Goal: Task Accomplishment & Management: Manage account settings

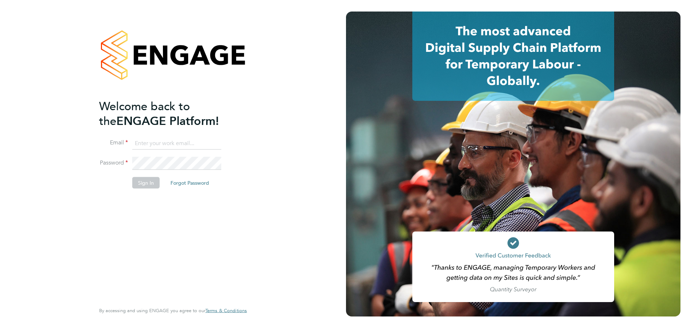
type input "[PERSON_NAME][EMAIL_ADDRESS][DOMAIN_NAME]"
click at [148, 184] on button "Sign In" at bounding box center [145, 183] width 27 height 12
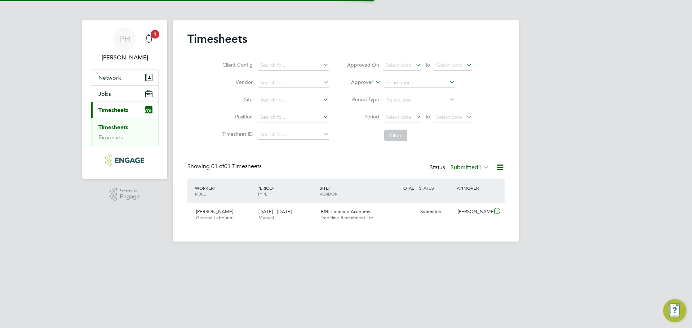
scroll to position [18, 63]
click at [496, 211] on icon at bounding box center [497, 211] width 9 height 6
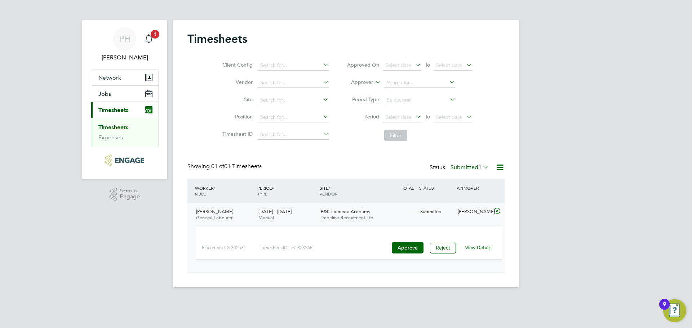
click at [481, 250] on link "View Details" at bounding box center [478, 248] width 26 height 6
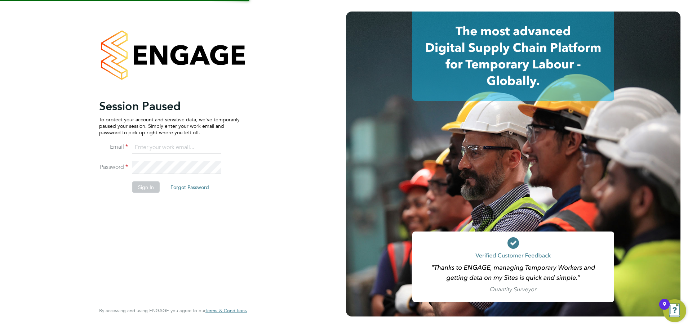
type input "[PERSON_NAME][EMAIL_ADDRESS][DOMAIN_NAME]"
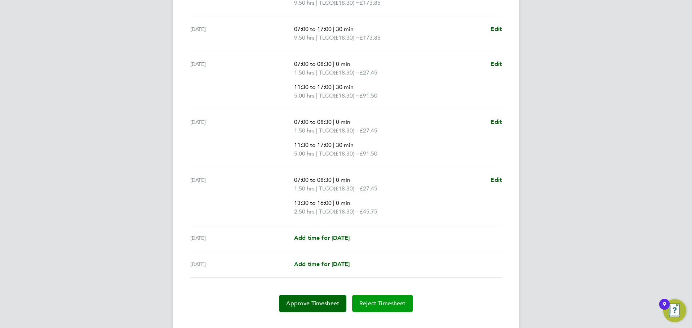
scroll to position [267, 0]
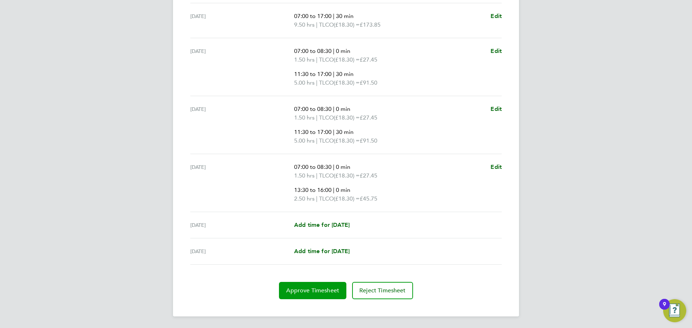
click at [336, 285] on button "Approve Timesheet" at bounding box center [312, 290] width 67 height 17
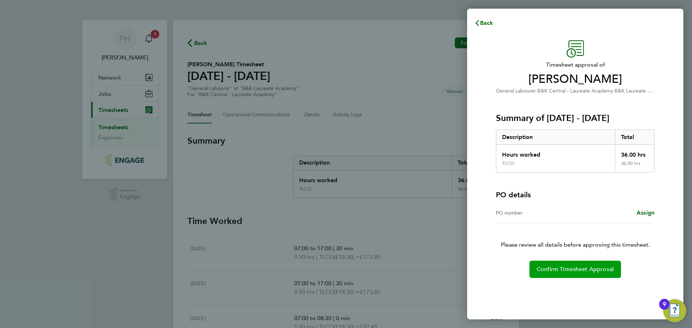
click at [589, 266] on span "Confirm Timesheet Approval" at bounding box center [575, 269] width 77 height 7
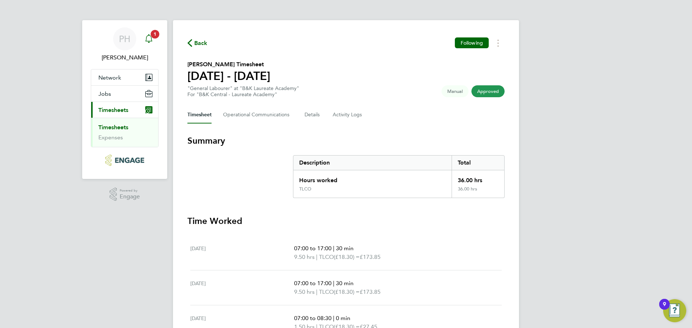
click at [147, 37] on icon "Main navigation" at bounding box center [149, 38] width 9 height 9
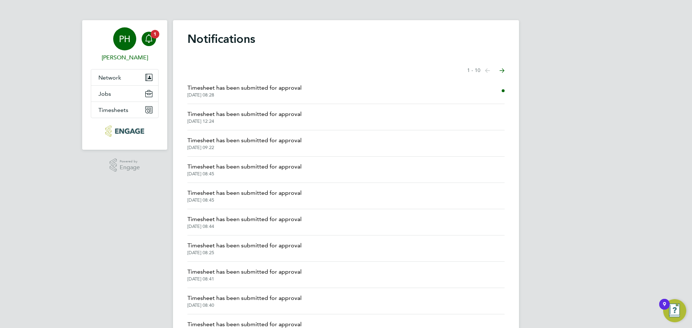
click at [122, 59] on span "[PERSON_NAME]" at bounding box center [125, 57] width 68 height 9
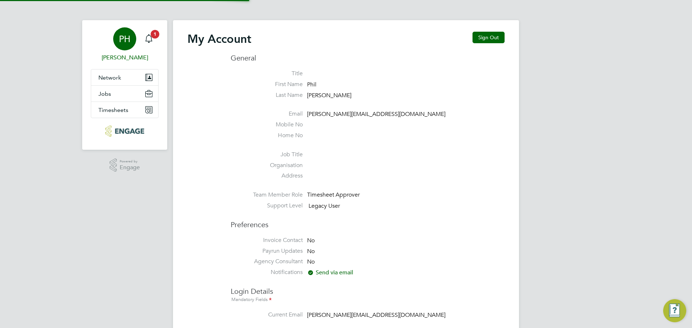
type input "[PERSON_NAME][EMAIL_ADDRESS][DOMAIN_NAME]"
click at [499, 39] on button "Sign Out" at bounding box center [488, 38] width 32 height 12
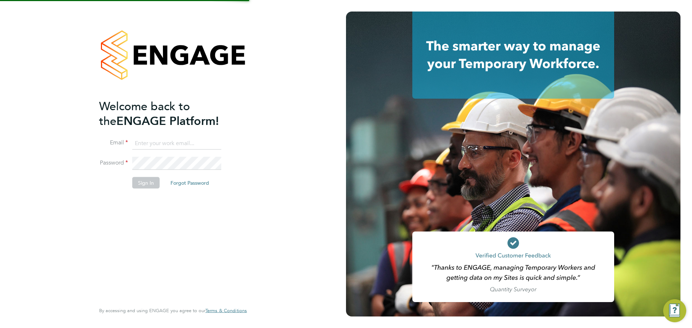
type input "[PERSON_NAME][EMAIL_ADDRESS][DOMAIN_NAME]"
